Goal: Navigation & Orientation: Find specific page/section

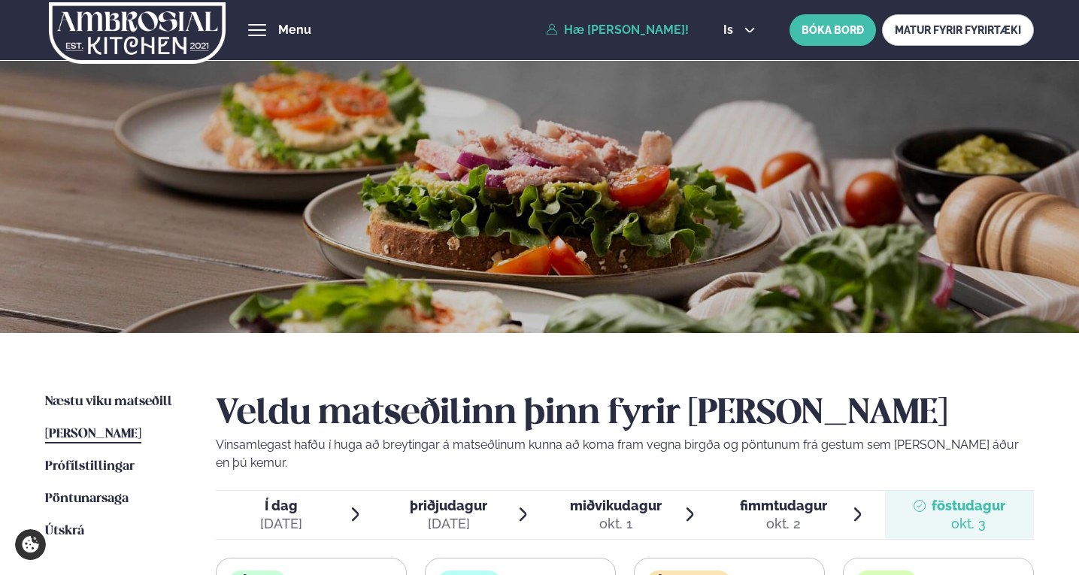
scroll to position [376, 0]
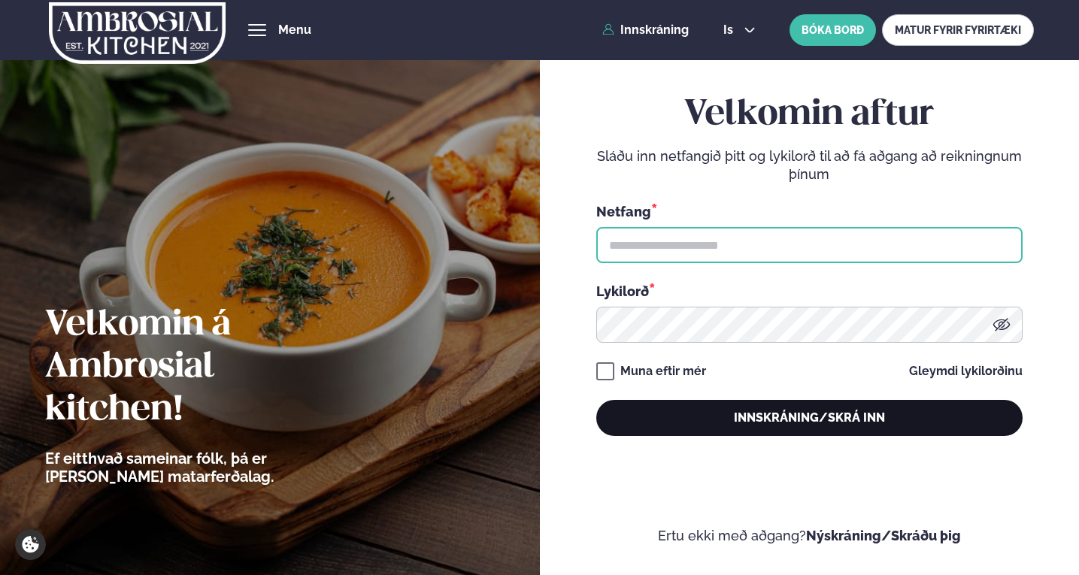
type input "**********"
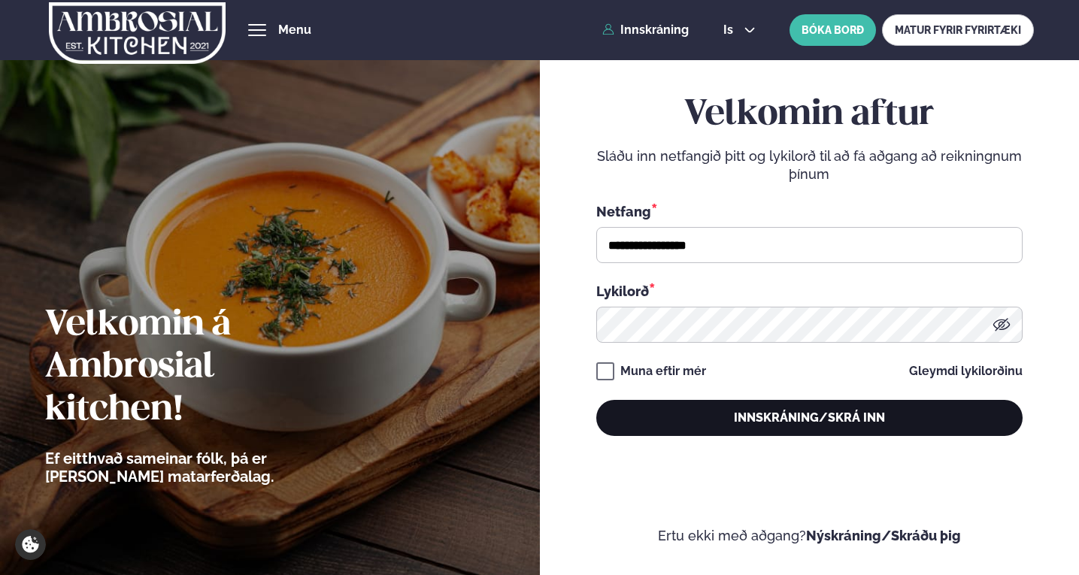
click at [846, 414] on button "Innskráning/Skrá inn" at bounding box center [809, 418] width 426 height 36
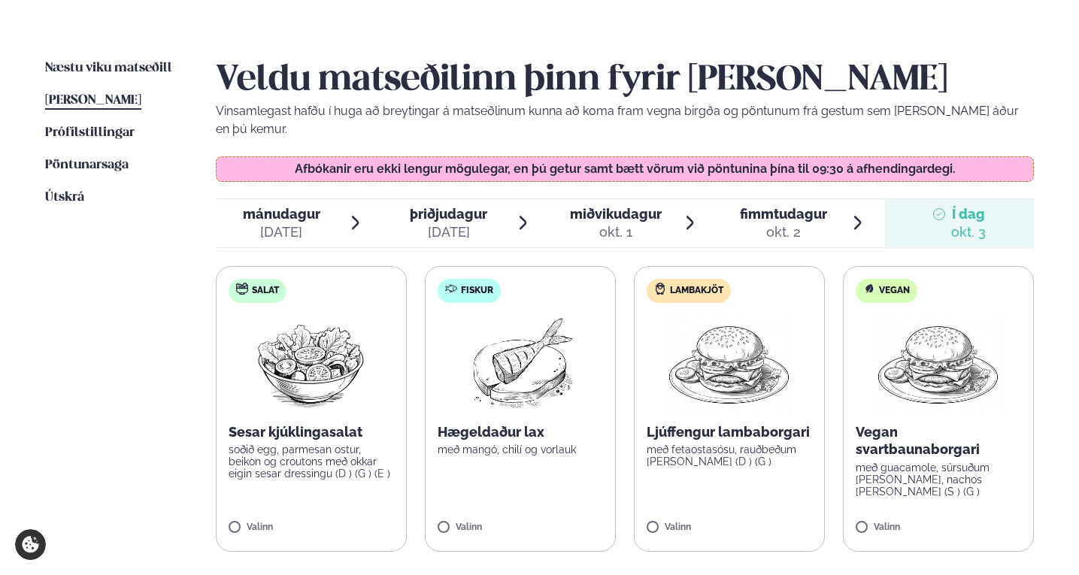
scroll to position [376, 0]
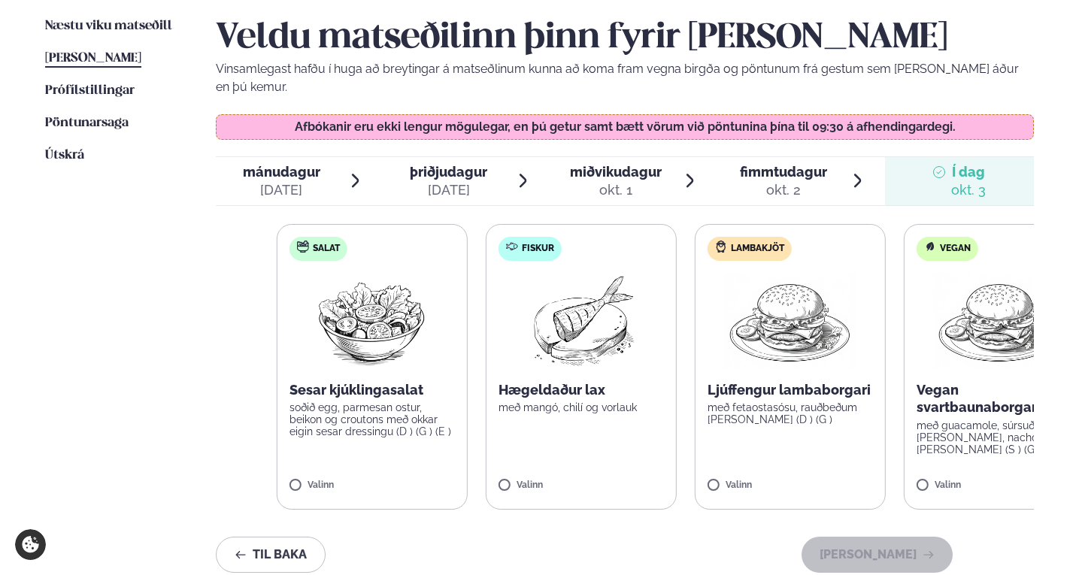
click at [365, 383] on div "Sesar kjúklingasalat soðið egg, parmesan ostur, beikon og croutons með okkar ei…" at bounding box center [371, 409] width 165 height 57
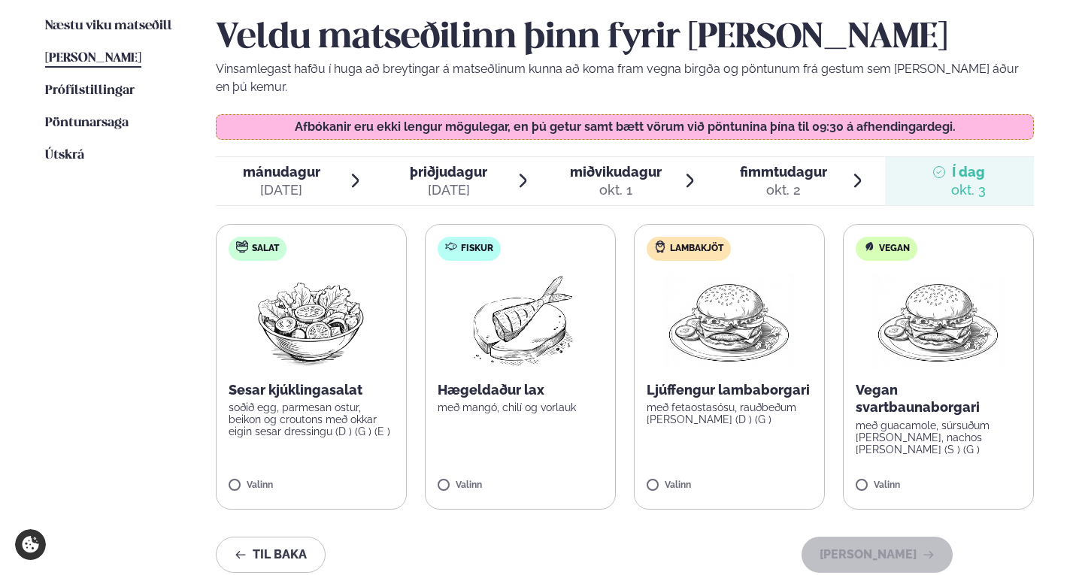
click at [528, 401] on p "með mangó, chilí og vorlauk" at bounding box center [519, 407] width 165 height 12
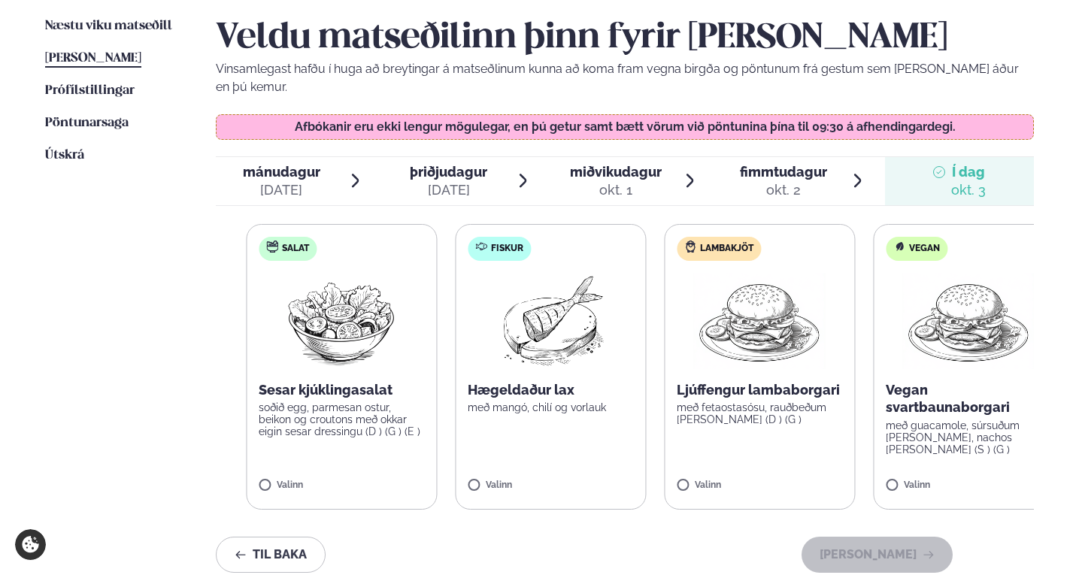
click at [741, 381] on p "Ljúffengur lambaborgari" at bounding box center [758, 390] width 165 height 18
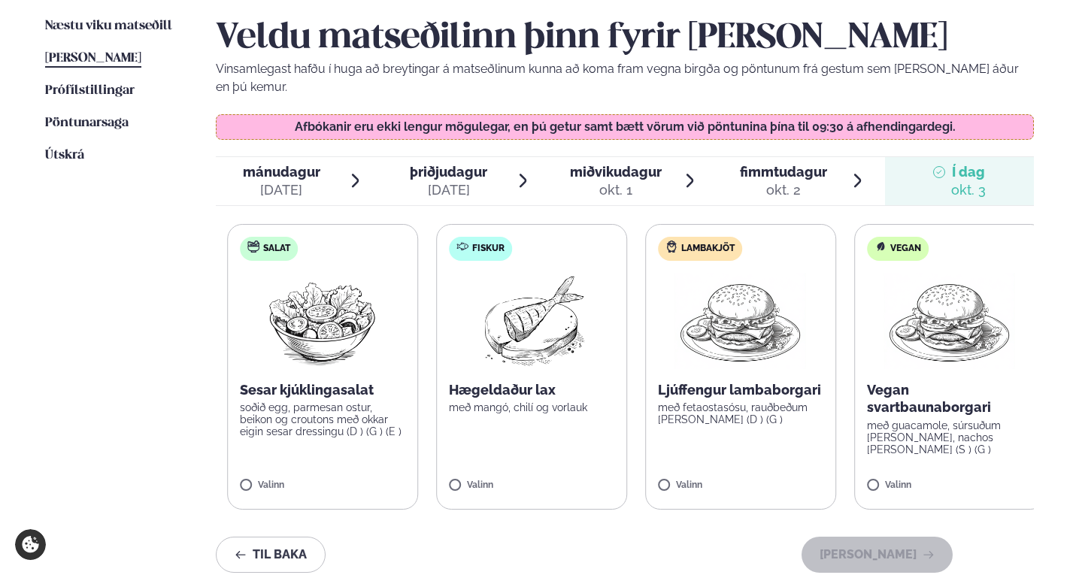
click at [879, 381] on p "Vegan svartbaunaborgari" at bounding box center [949, 399] width 165 height 36
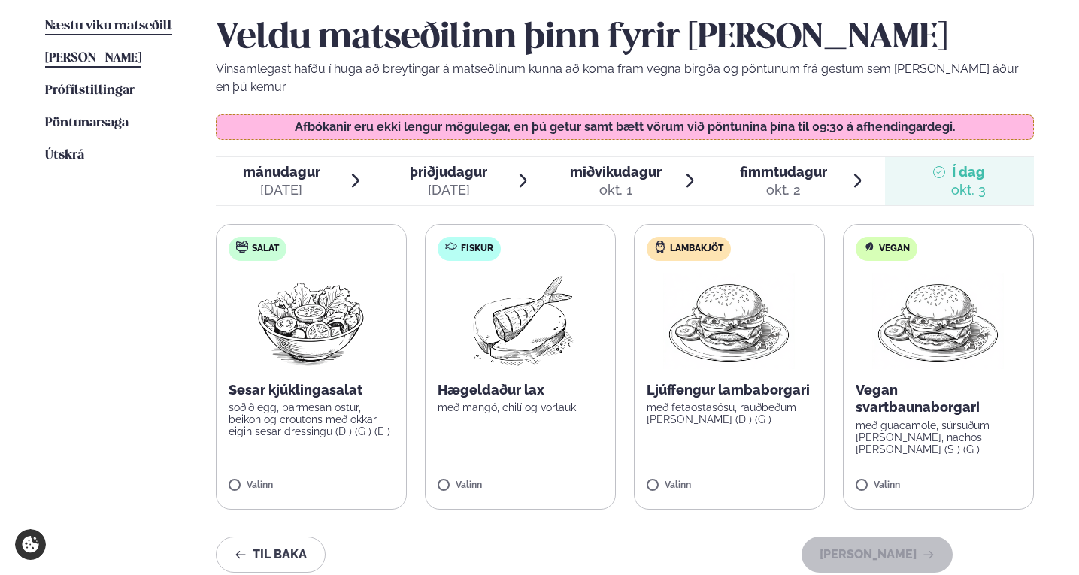
click at [136, 30] on span "Næstu viku matseðill" at bounding box center [108, 26] width 127 height 13
